Goal: Task Accomplishment & Management: Manage account settings

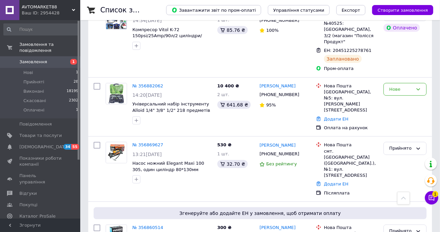
scroll to position [304, 0]
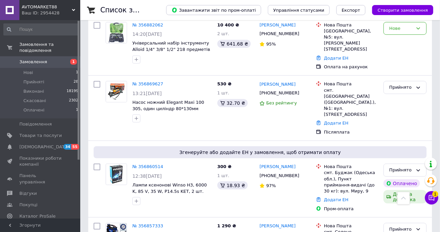
click at [155, 164] on link "№ 356860514" at bounding box center [147, 166] width 31 height 5
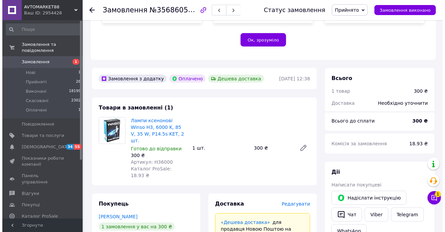
scroll to position [243, 0]
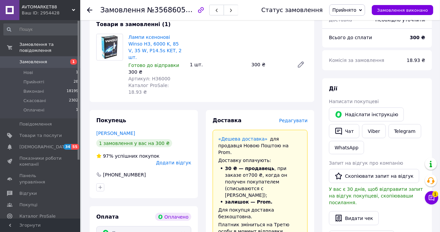
click at [302, 118] on span "Редагувати" at bounding box center [293, 120] width 28 height 5
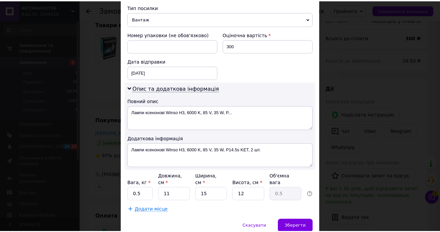
scroll to position [284, 0]
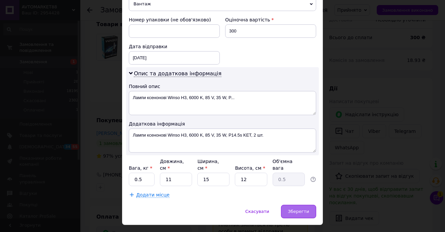
click at [293, 209] on span "Зберегти" at bounding box center [298, 211] width 21 height 5
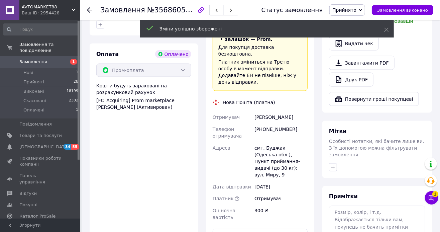
scroll to position [456, 0]
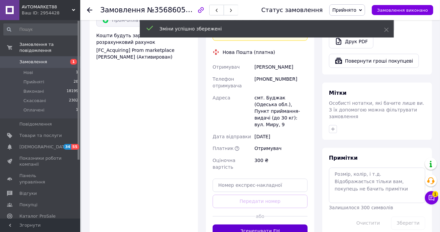
click at [293, 224] on button "Згенерувати ЕН" at bounding box center [260, 230] width 95 height 13
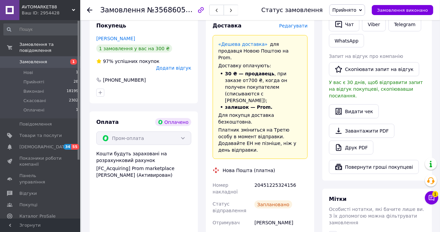
scroll to position [334, 0]
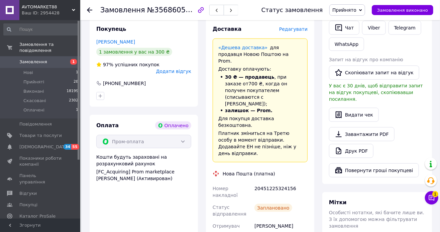
click at [37, 59] on link "Замовлення 1" at bounding box center [41, 61] width 82 height 11
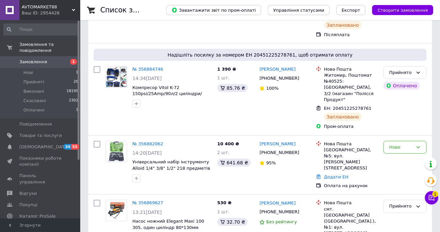
scroll to position [243, 0]
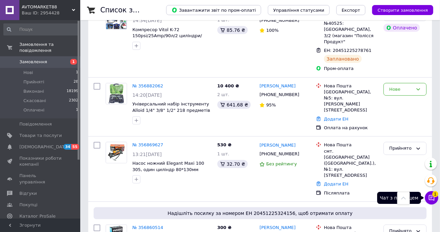
click at [429, 194] on icon at bounding box center [431, 197] width 7 height 7
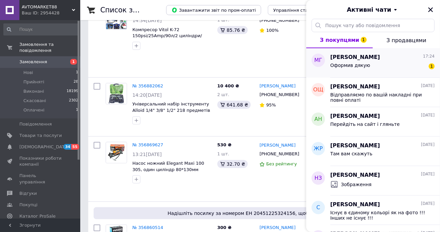
click at [360, 60] on span "[PERSON_NAME]" at bounding box center [355, 57] width 50 height 8
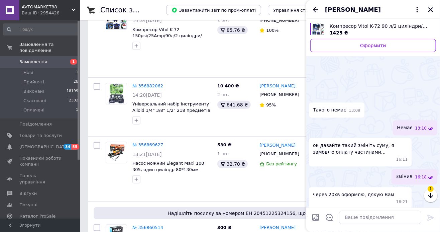
scroll to position [831, 0]
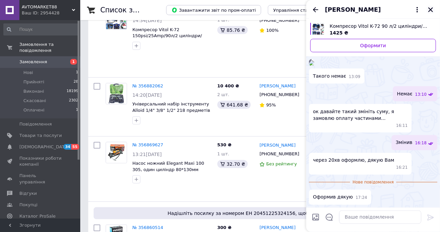
click at [431, 10] on icon "Закрити" at bounding box center [430, 9] width 5 height 5
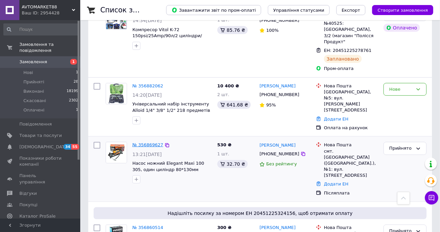
click at [152, 142] on link "№ 356869627" at bounding box center [147, 144] width 31 height 5
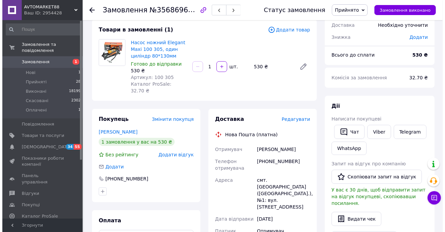
scroll to position [91, 0]
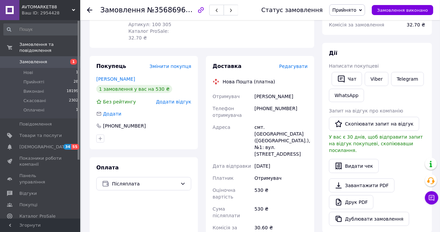
click at [292, 64] on span "Редагувати" at bounding box center [293, 66] width 28 height 5
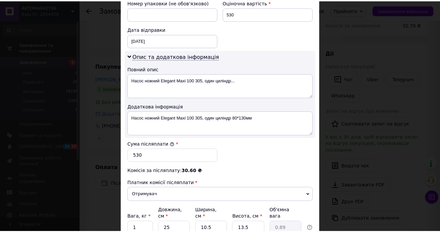
scroll to position [350, 0]
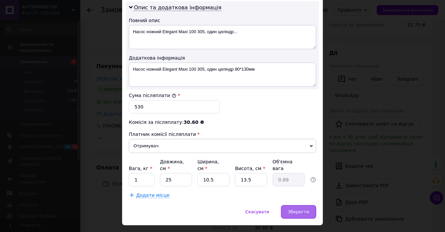
click at [297, 209] on span "Зберегти" at bounding box center [298, 211] width 21 height 5
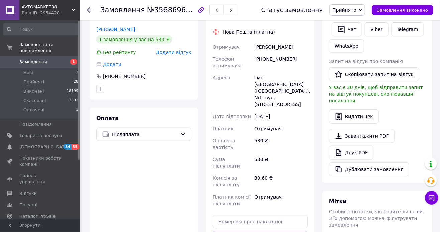
scroll to position [273, 0]
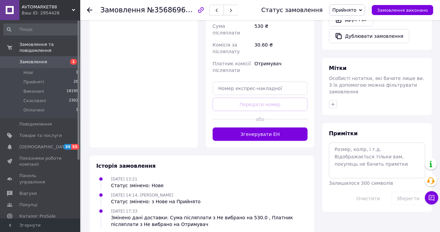
click at [277, 127] on button "Згенерувати ЕН" at bounding box center [260, 133] width 95 height 13
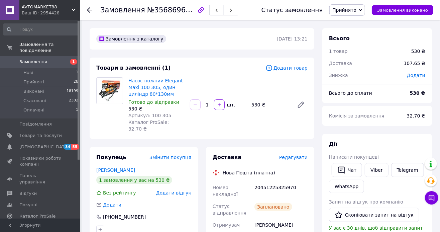
scroll to position [61, 0]
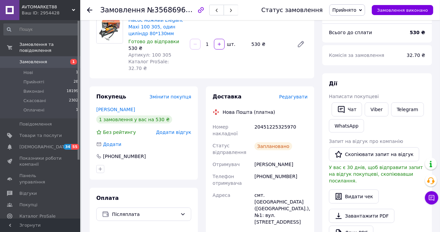
click at [45, 59] on span "Замовлення" at bounding box center [40, 62] width 42 height 6
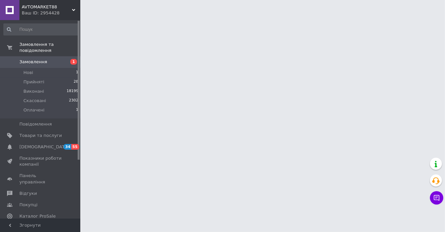
click at [45, 59] on span "Замовлення" at bounding box center [40, 62] width 42 height 6
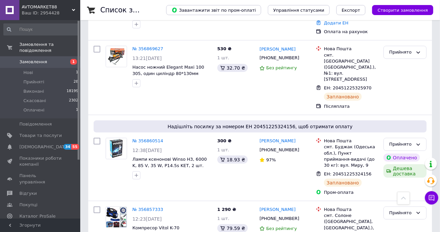
scroll to position [364, 0]
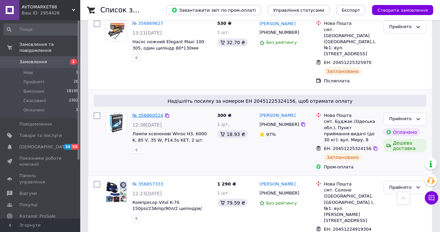
click at [156, 113] on link "№ 356860514" at bounding box center [147, 115] width 31 height 5
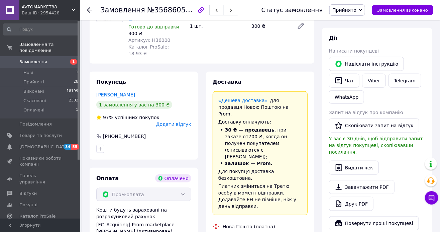
scroll to position [364, 0]
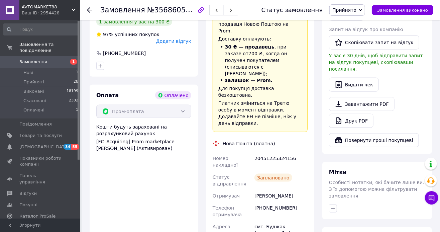
click at [42, 59] on span "Замовлення" at bounding box center [33, 62] width 28 height 6
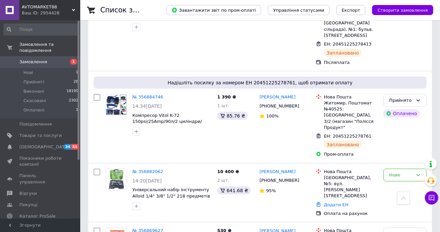
scroll to position [152, 0]
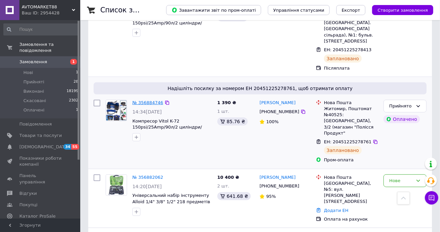
click at [143, 100] on link "№ 356884746" at bounding box center [147, 102] width 31 height 5
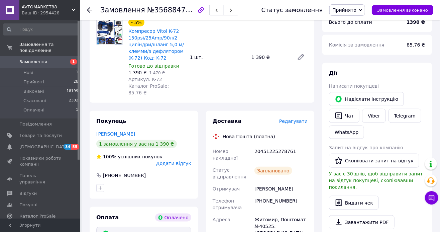
scroll to position [273, 0]
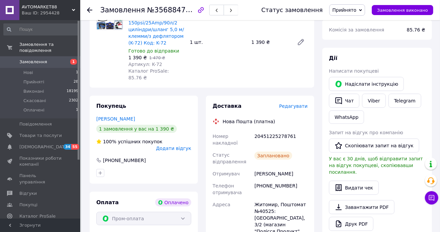
click at [25, 56] on link "Замовлення 1" at bounding box center [41, 61] width 82 height 11
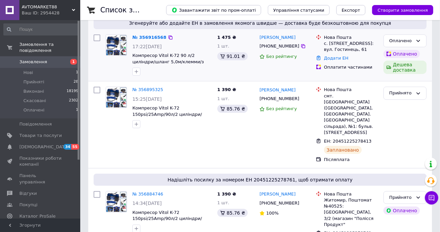
scroll to position [91, 0]
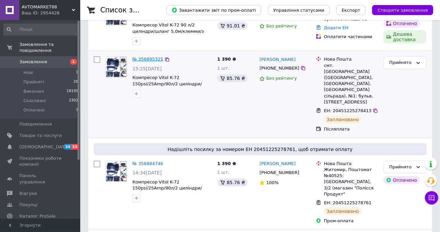
click at [142, 56] on link "№ 356895325" at bounding box center [147, 58] width 31 height 5
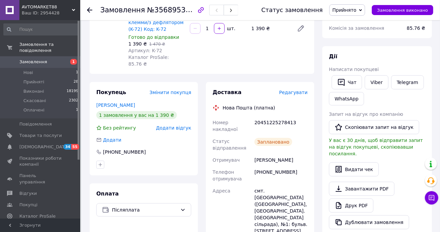
scroll to position [91, 0]
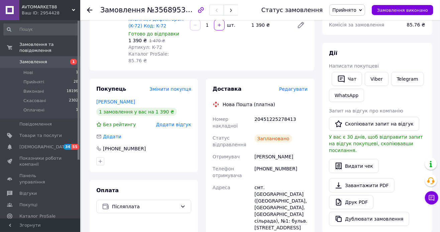
click at [27, 59] on span "Замовлення" at bounding box center [33, 62] width 28 height 6
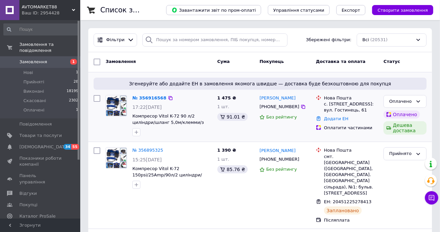
drag, startPoint x: 418, startPoint y: 102, endPoint x: 419, endPoint y: 107, distance: 5.1
click at [418, 102] on icon at bounding box center [418, 101] width 5 height 5
click at [415, 112] on li "Прийнято" at bounding box center [405, 115] width 42 height 12
click at [144, 100] on link "№ 356916568" at bounding box center [149, 97] width 34 height 5
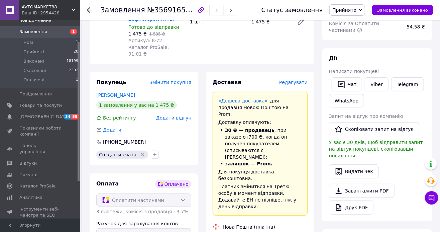
scroll to position [213, 0]
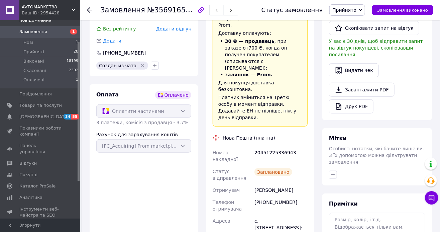
scroll to position [182, 0]
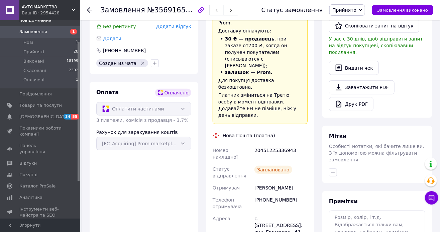
click at [51, 29] on span "Замовлення" at bounding box center [40, 32] width 42 height 6
